Goal: Task Accomplishment & Management: Complete application form

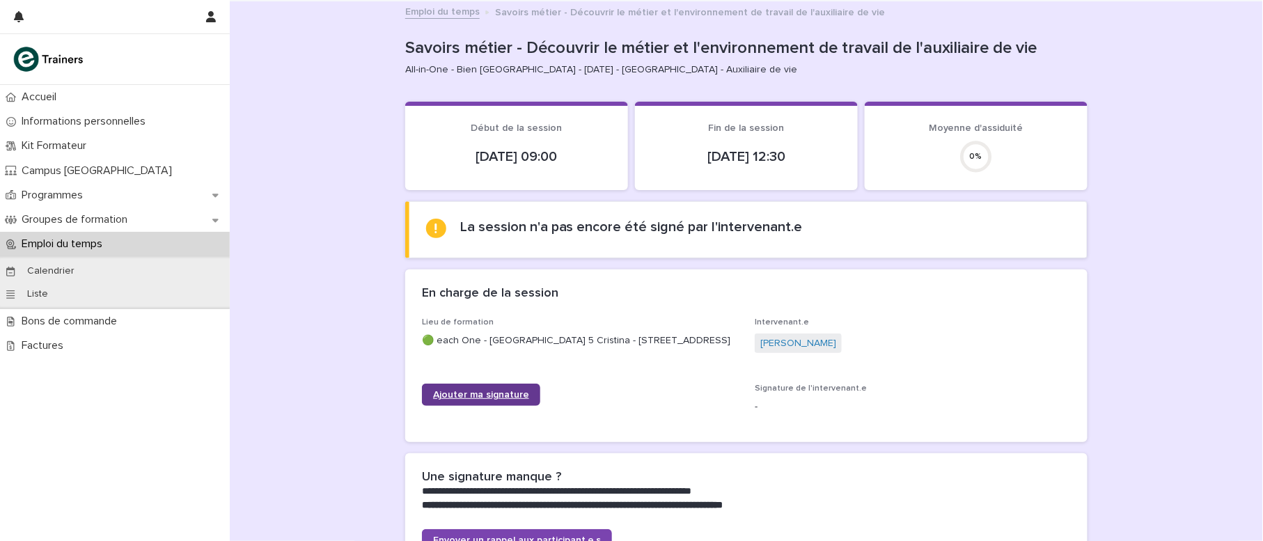
click at [479, 400] on span "Ajouter ma signature" at bounding box center [481, 395] width 96 height 10
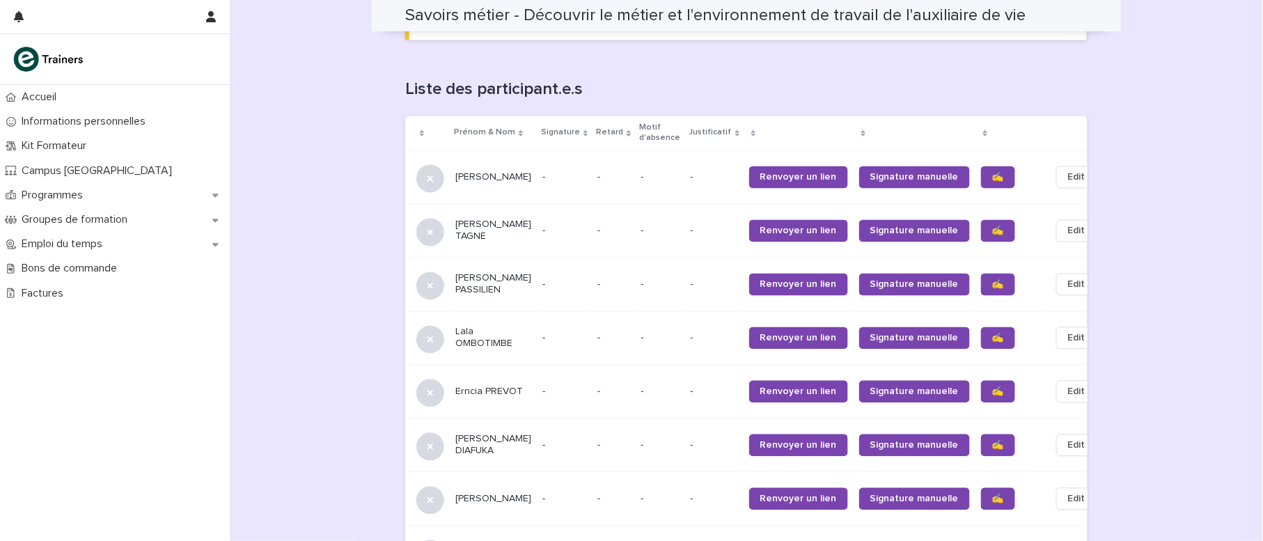
scroll to position [864, 0]
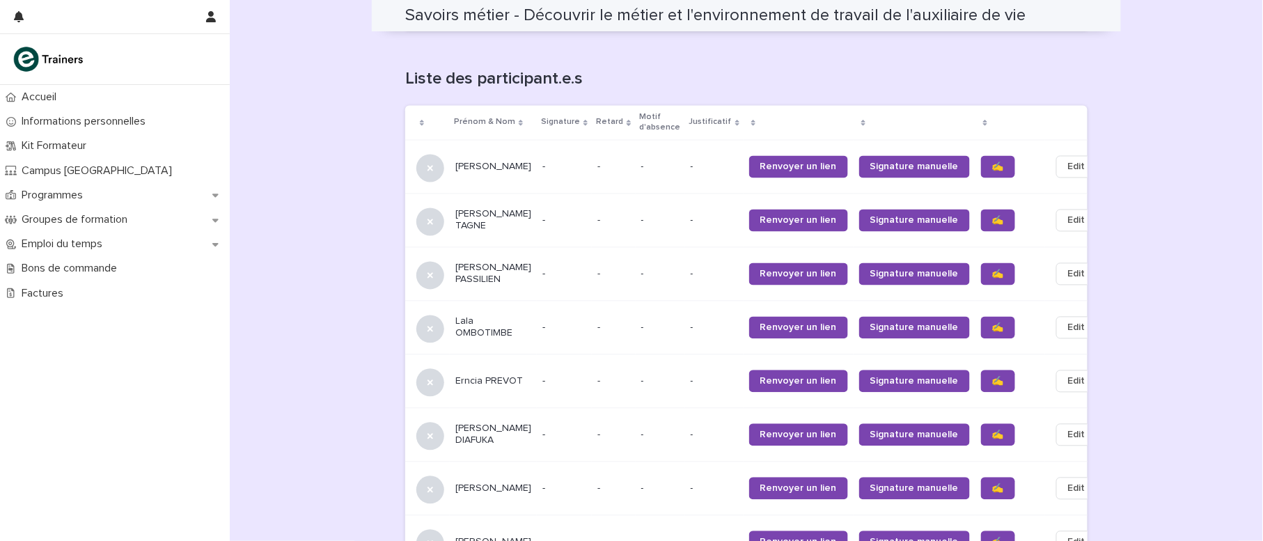
click at [992, 162] on span "✍️" at bounding box center [998, 167] width 12 height 10
click at [992, 221] on span "✍️" at bounding box center [998, 221] width 12 height 10
click at [992, 272] on span "✍️" at bounding box center [998, 274] width 12 height 10
click at [992, 382] on span "✍️" at bounding box center [998, 382] width 12 height 10
click at [992, 436] on span "✍️" at bounding box center [998, 435] width 12 height 10
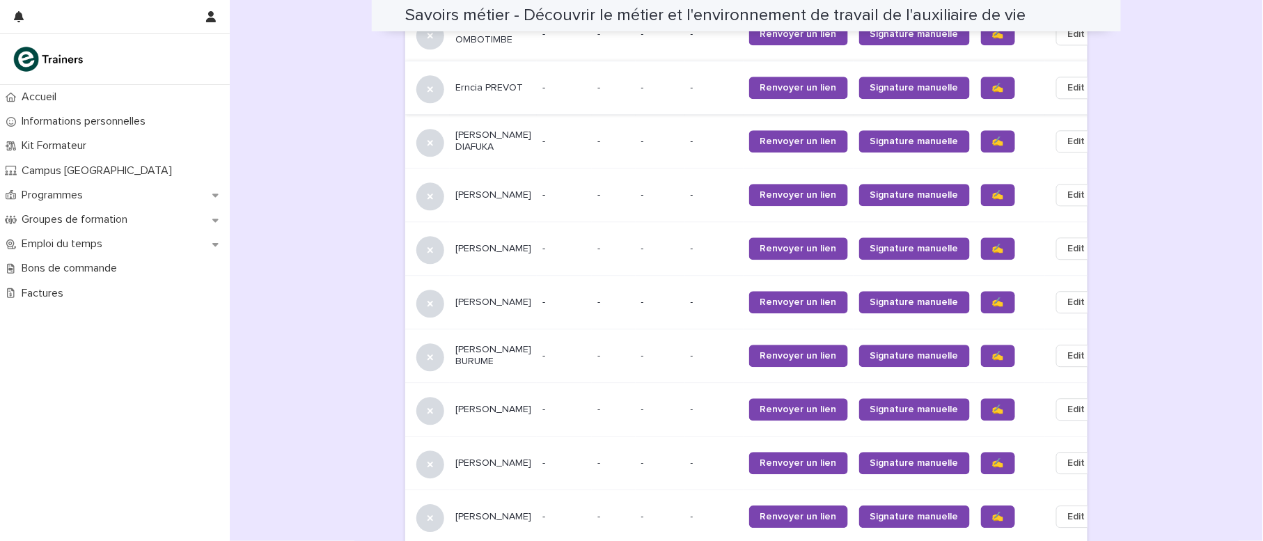
scroll to position [1162, 0]
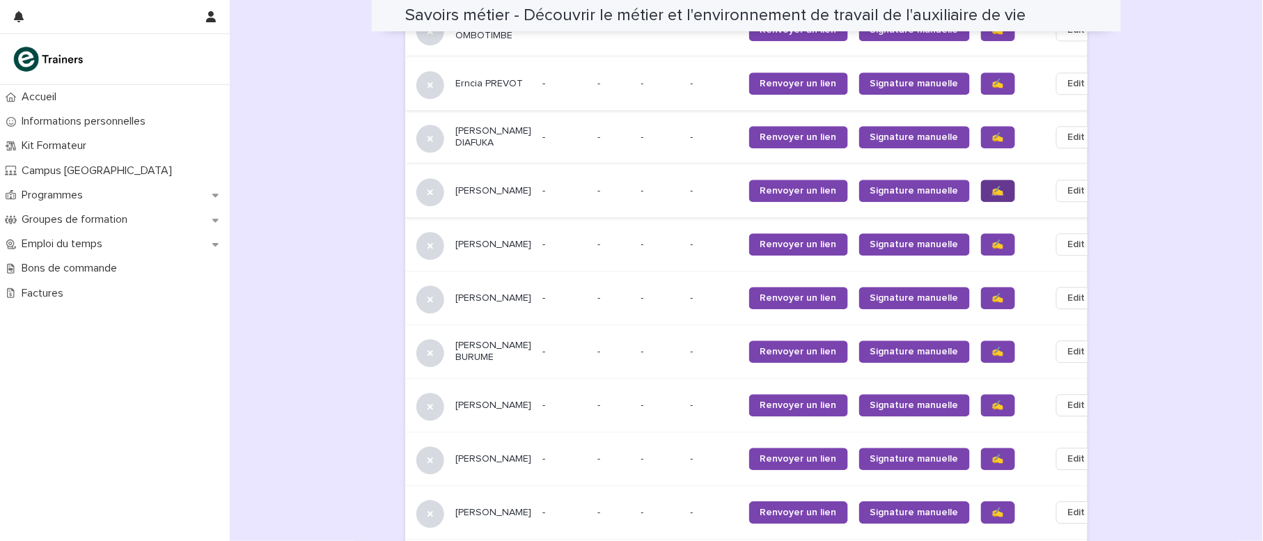
click at [992, 196] on span "✍️" at bounding box center [998, 191] width 12 height 10
click at [992, 249] on span "✍️" at bounding box center [998, 245] width 12 height 10
click at [992, 303] on span "✍️" at bounding box center [998, 298] width 12 height 10
click at [992, 357] on span "✍️" at bounding box center [998, 352] width 12 height 10
click at [992, 410] on span "✍️" at bounding box center [998, 405] width 12 height 10
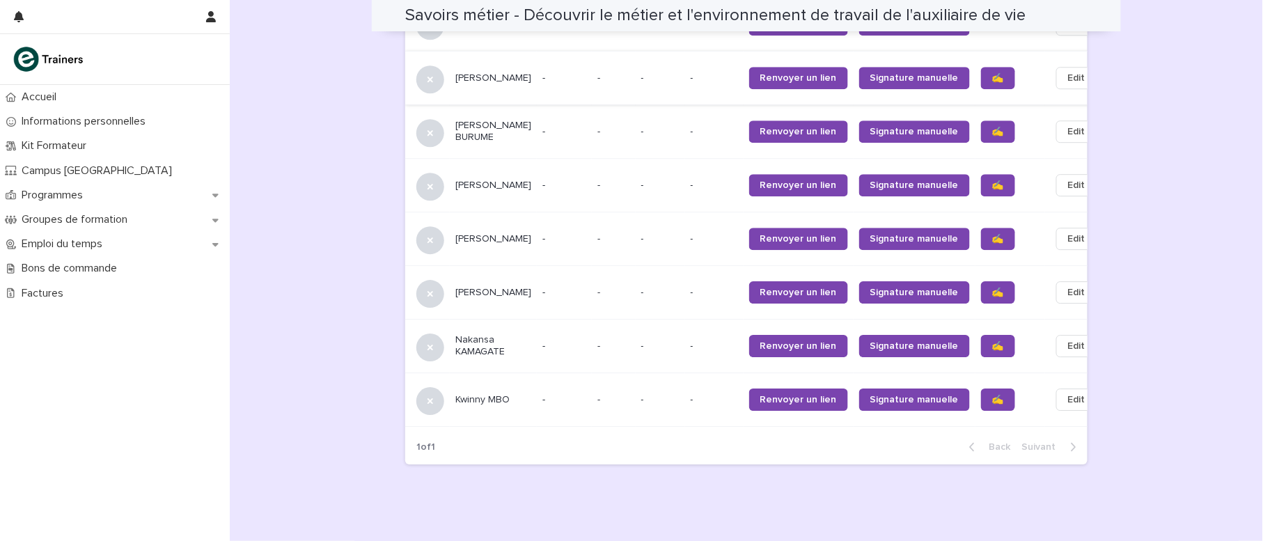
scroll to position [1405, 0]
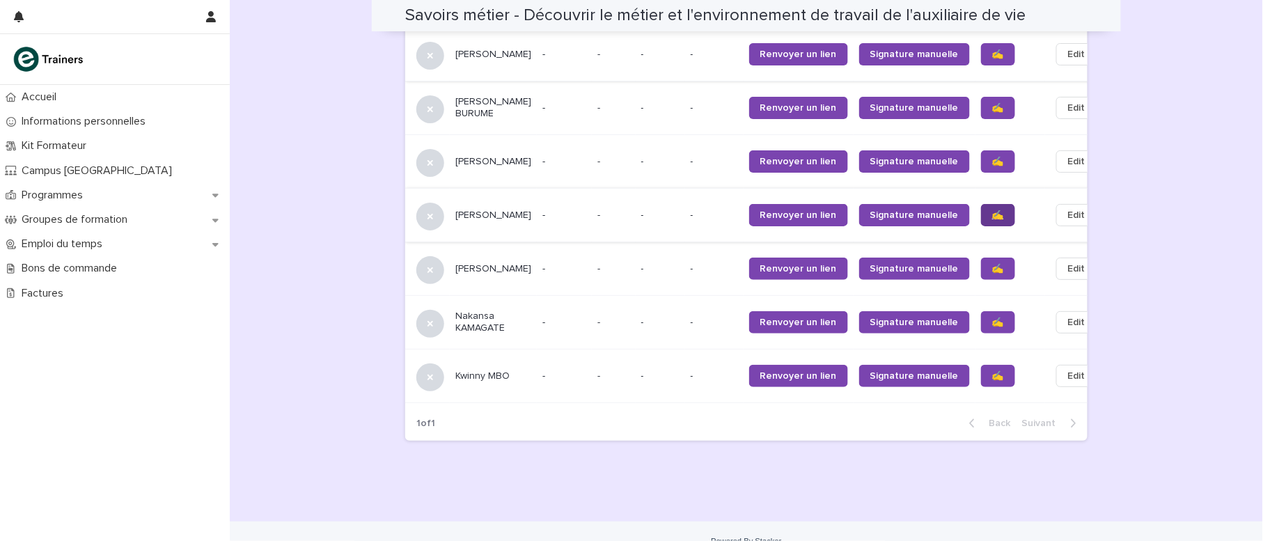
click at [992, 220] on span "✍️" at bounding box center [998, 215] width 12 height 10
click at [992, 274] on span "✍️" at bounding box center [998, 269] width 12 height 10
click at [992, 327] on span "✍️" at bounding box center [998, 323] width 12 height 10
click at [992, 381] on span "✍️" at bounding box center [998, 376] width 12 height 10
click at [981, 334] on link "✍️" at bounding box center [998, 322] width 34 height 22
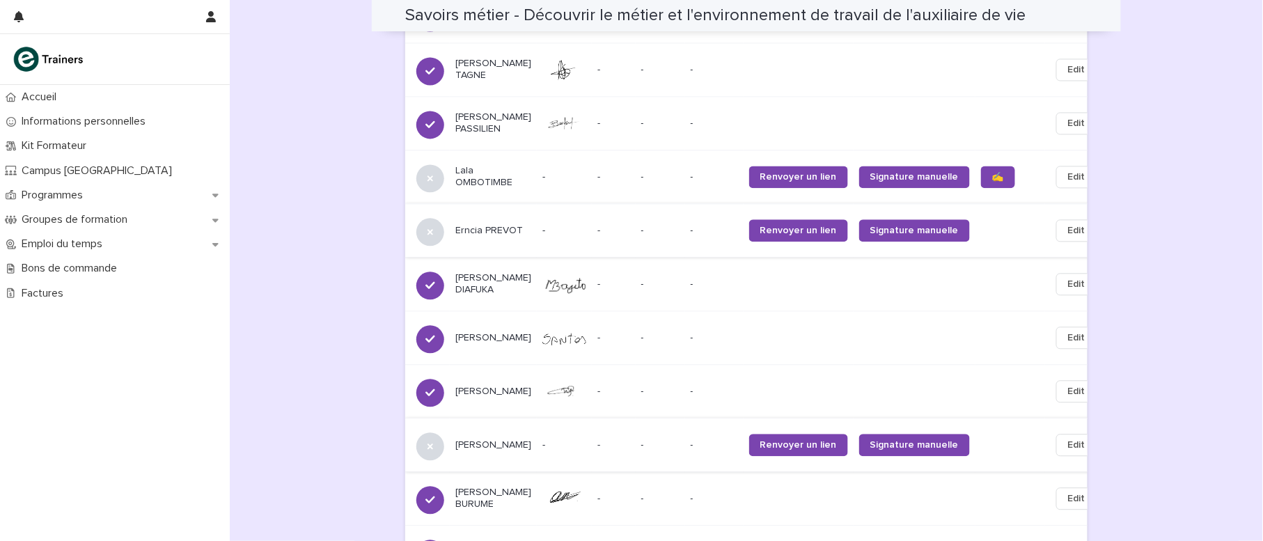
scroll to position [1021, 0]
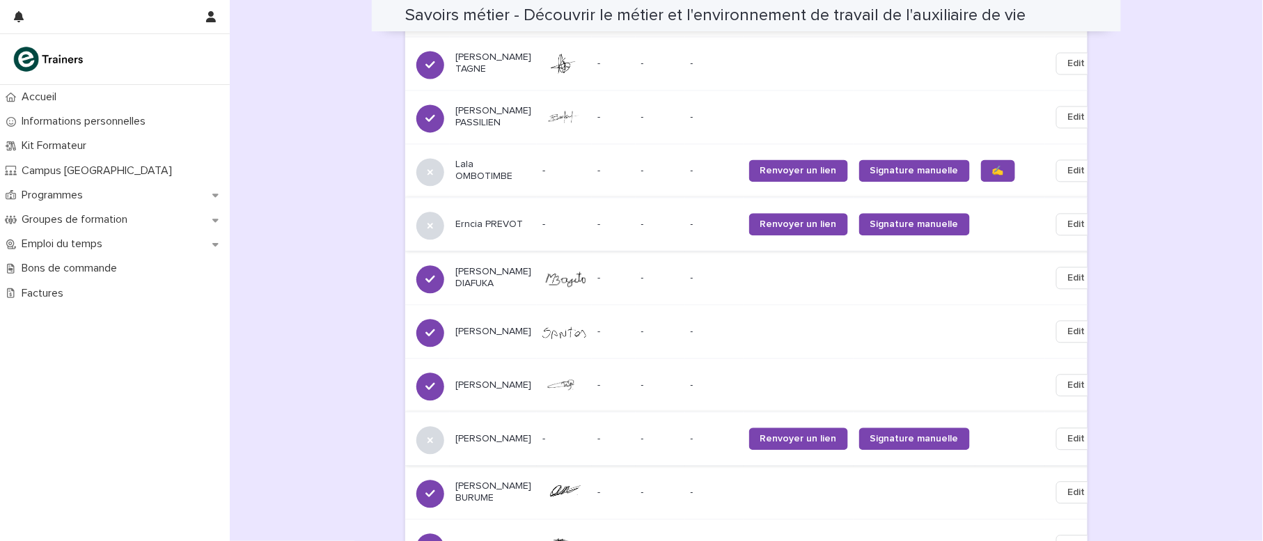
click at [768, 224] on span "Renvoyer un lien" at bounding box center [798, 224] width 77 height 10
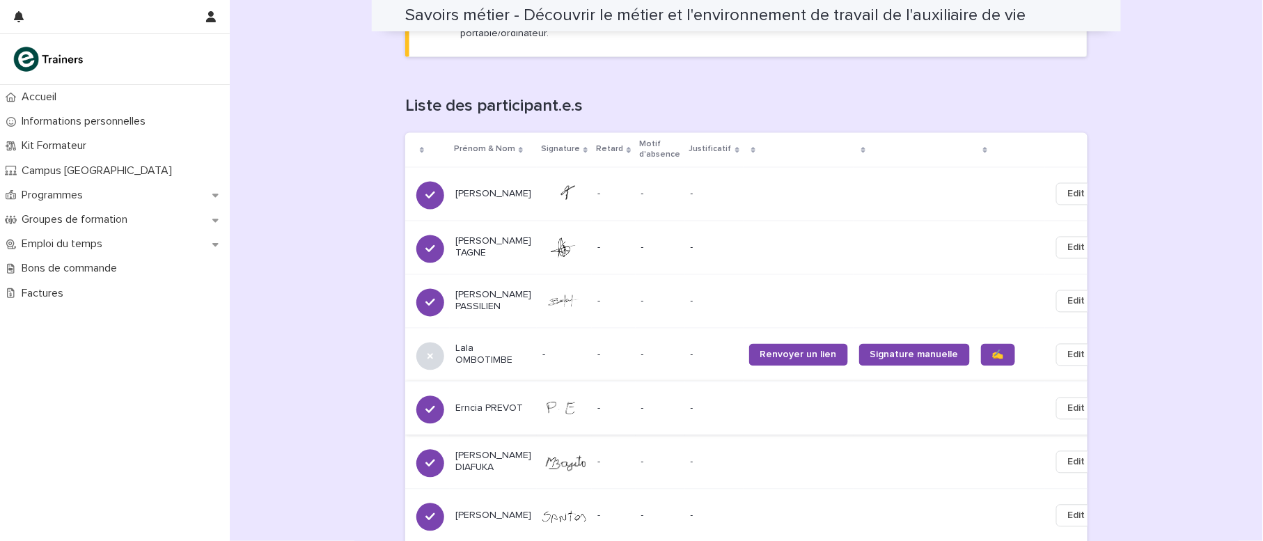
scroll to position [822, 0]
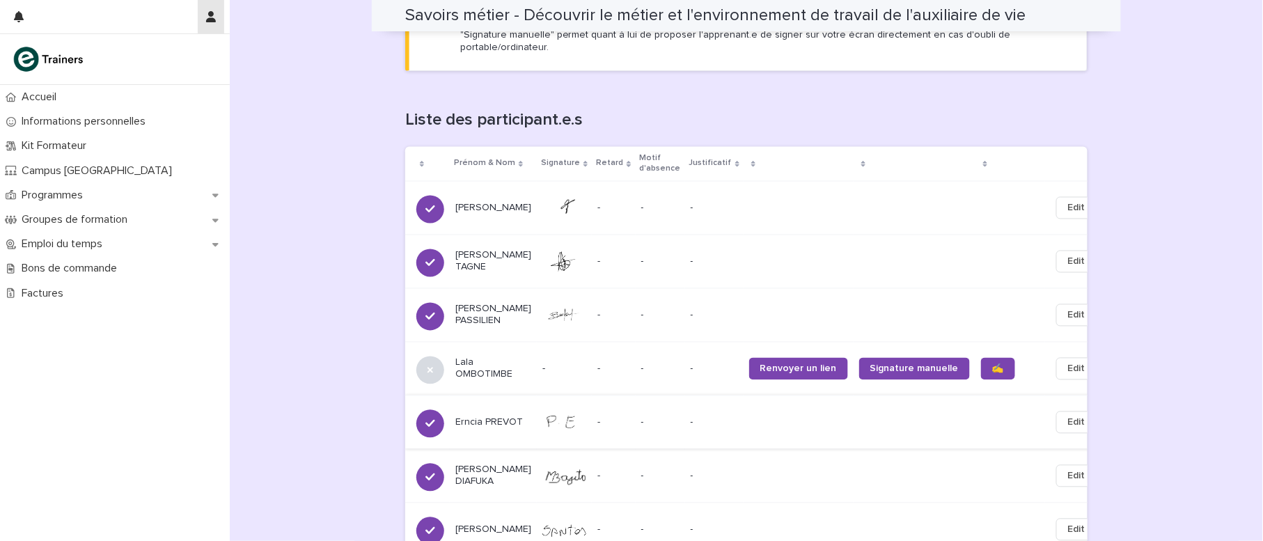
click at [207, 12] on icon "button" at bounding box center [211, 16] width 10 height 11
